Goal: Task Accomplishment & Management: Manage account settings

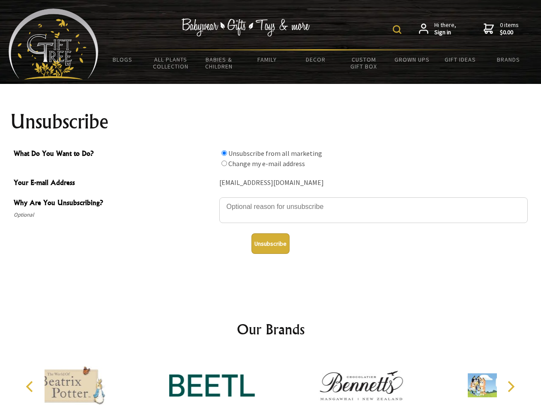
click at [399, 30] on img at bounding box center [397, 29] width 9 height 9
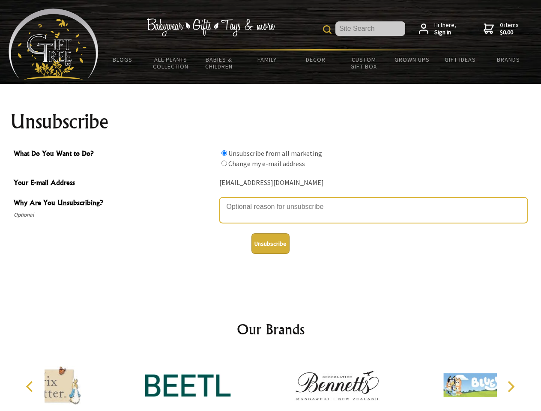
click at [271, 201] on textarea "Why Are You Unsubscribing?" at bounding box center [373, 211] width 309 height 26
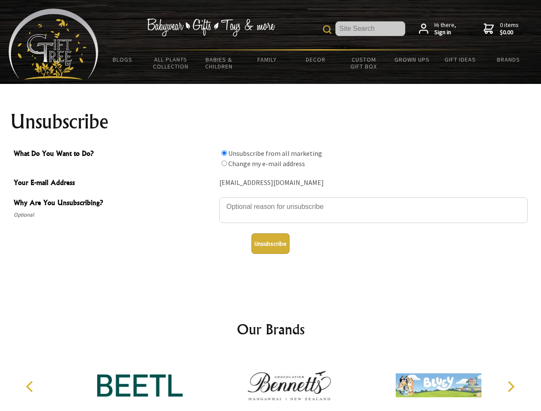
click at [224, 153] on input "What Do You Want to Do?" at bounding box center [225, 153] width 6 height 6
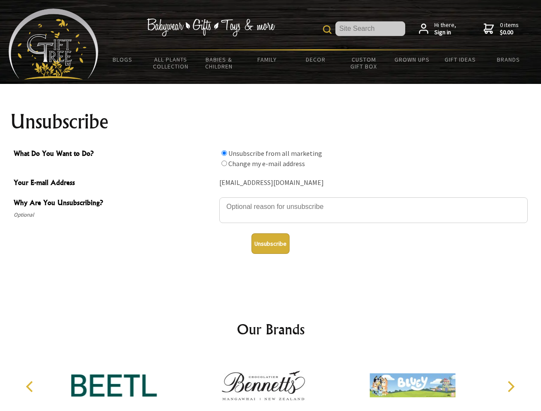
click at [224, 163] on input "What Do You Want to Do?" at bounding box center [225, 164] width 6 height 6
radio input "true"
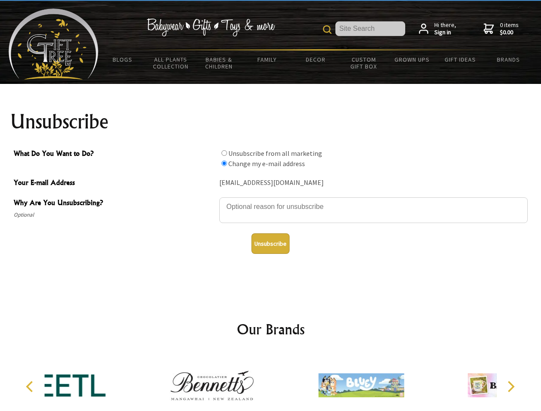
click at [270, 244] on button "Unsubscribe" at bounding box center [271, 244] width 38 height 21
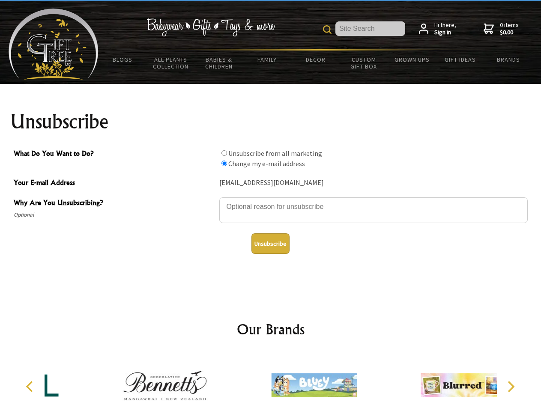
click at [271, 382] on div at bounding box center [314, 387] width 149 height 67
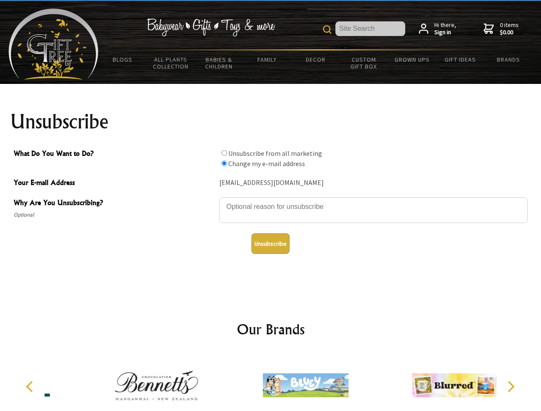
click at [31, 387] on icon "Previous" at bounding box center [30, 386] width 11 height 11
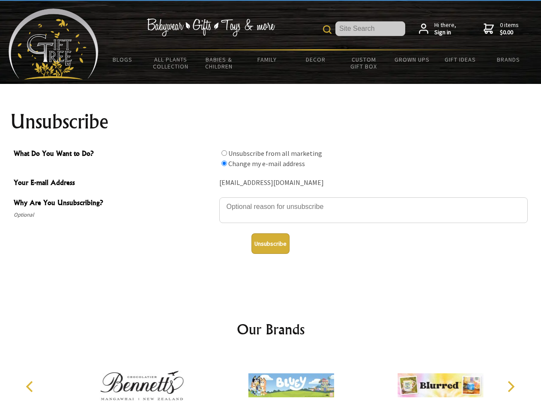
click at [511, 387] on icon "Next" at bounding box center [510, 386] width 11 height 11
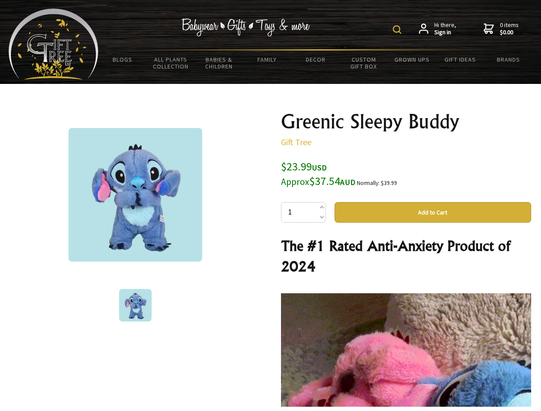
click at [399, 30] on img at bounding box center [397, 29] width 9 height 9
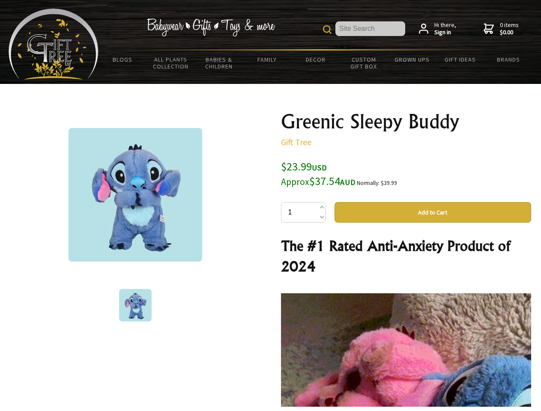
click at [135, 195] on img at bounding box center [136, 195] width 134 height 134
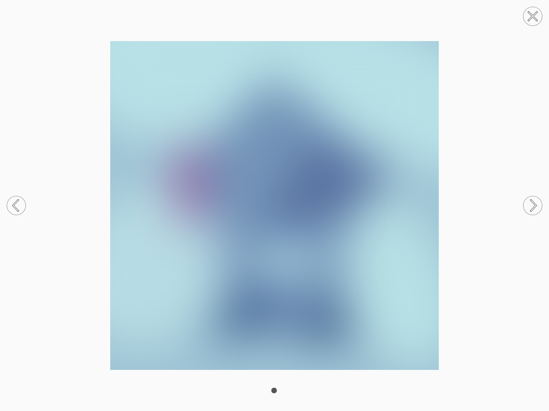
click at [433, 213] on img at bounding box center [274, 205] width 549 height 329
